Goal: Task Accomplishment & Management: Manage account settings

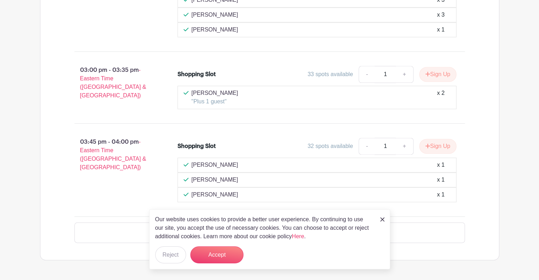
scroll to position [3556, 0]
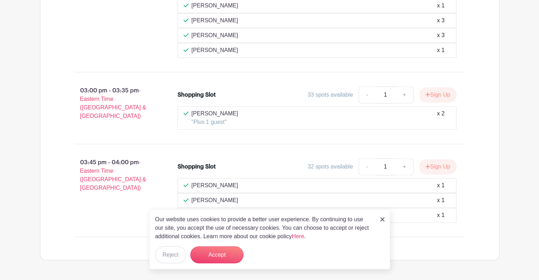
click at [387, 220] on div "Our website uses cookies to provide a better user experience. By continuing to …" at bounding box center [269, 239] width 241 height 60
click at [383, 224] on link at bounding box center [382, 219] width 4 height 9
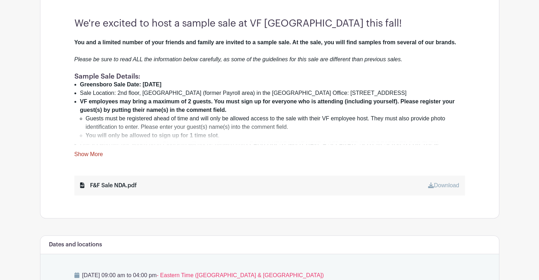
scroll to position [0, 0]
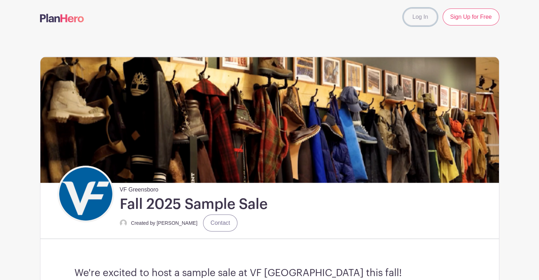
drag, startPoint x: 423, startPoint y: 22, endPoint x: 423, endPoint y: 26, distance: 3.9
click at [423, 21] on link "Log In" at bounding box center [419, 17] width 33 height 17
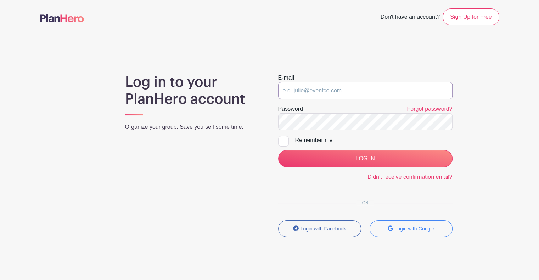
click at [319, 89] on input "email" at bounding box center [365, 90] width 174 height 17
type input "[EMAIL_ADDRESS][DOMAIN_NAME]"
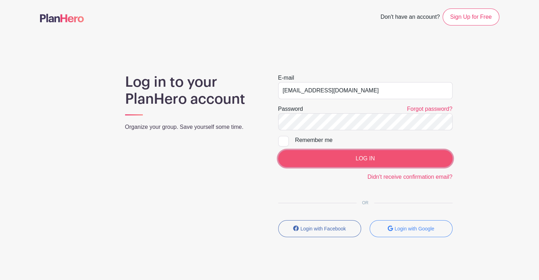
click at [344, 166] on input "LOG IN" at bounding box center [365, 158] width 174 height 17
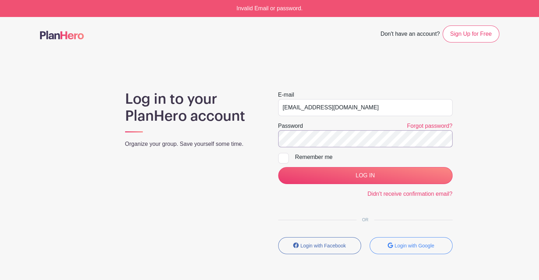
click at [278, 167] on input "LOG IN" at bounding box center [365, 175] width 174 height 17
click at [456, 66] on main "Don't have an account? Sign Up for Free Log in to your PlanHero account Organiz…" at bounding box center [269, 160] width 539 height 287
drag, startPoint x: 357, startPoint y: 103, endPoint x: 358, endPoint y: 107, distance: 4.0
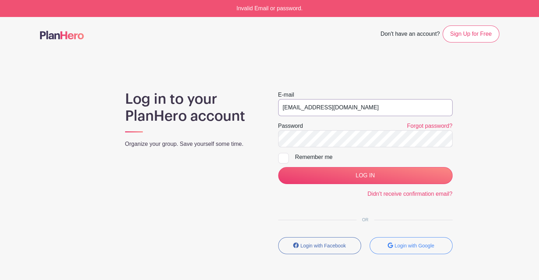
click at [357, 104] on input "[EMAIL_ADDRESS][DOMAIN_NAME]" at bounding box center [365, 107] width 174 height 17
